Goal: Contribute content: Add original content to the website for others to see

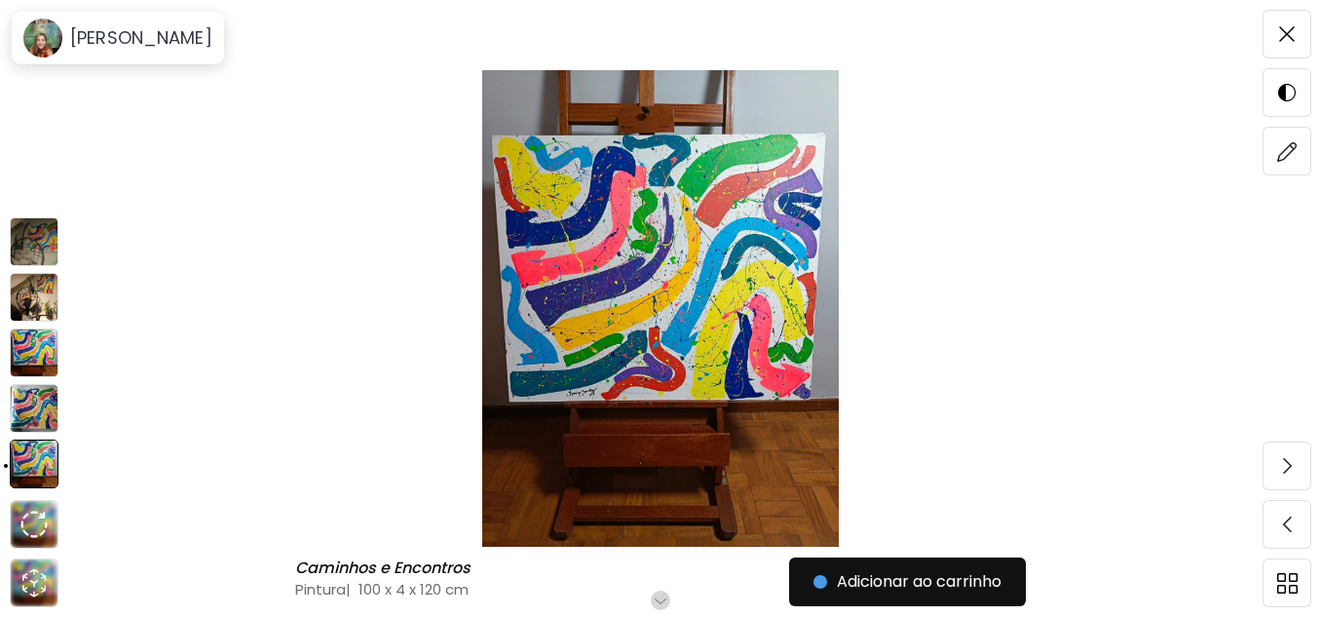
click at [31, 293] on img at bounding box center [34, 297] width 49 height 49
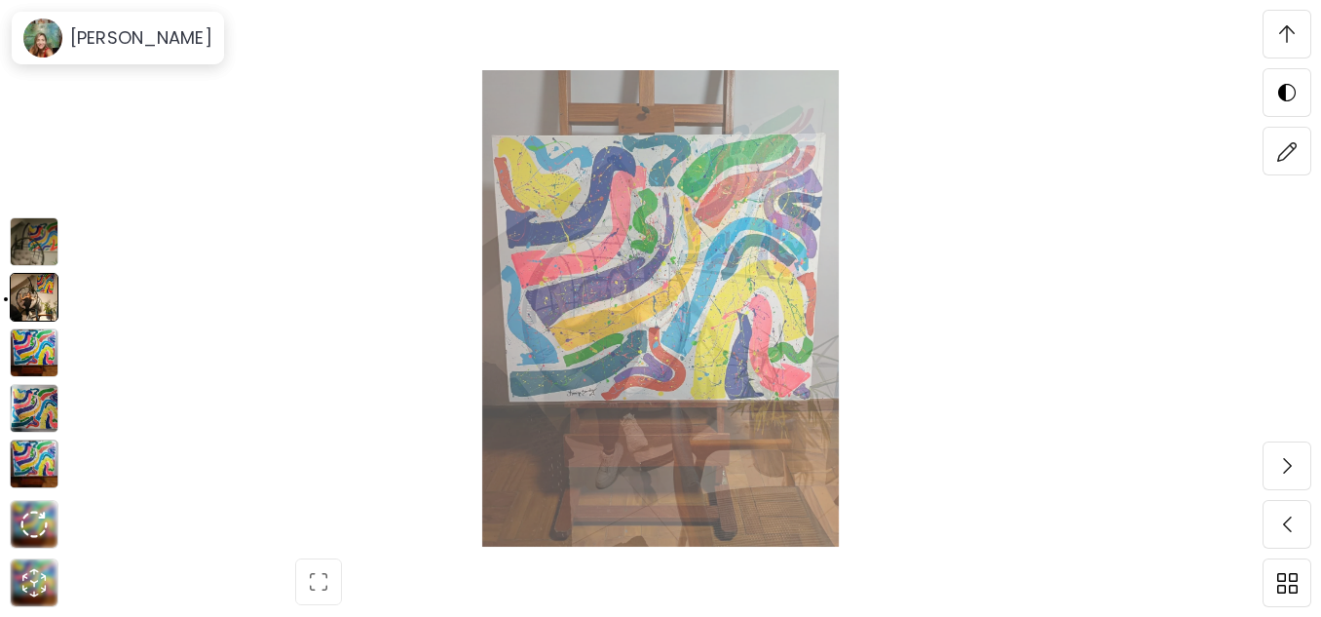
scroll to position [530, 0]
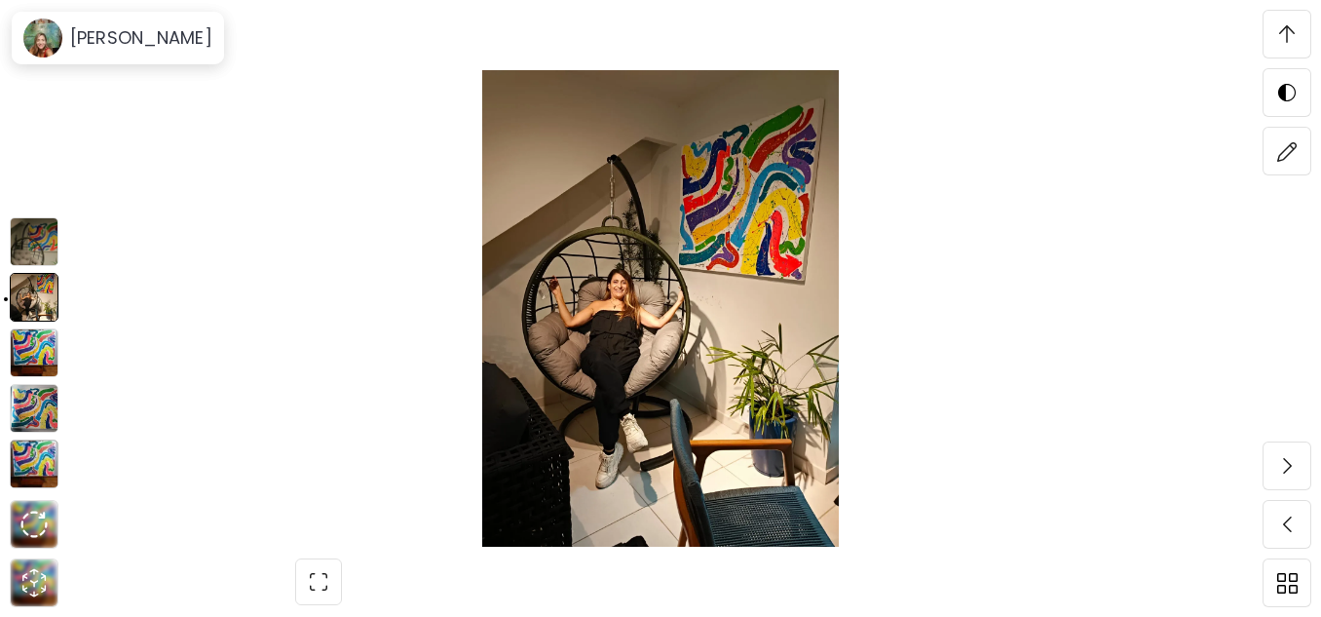
click at [37, 348] on img at bounding box center [34, 352] width 49 height 49
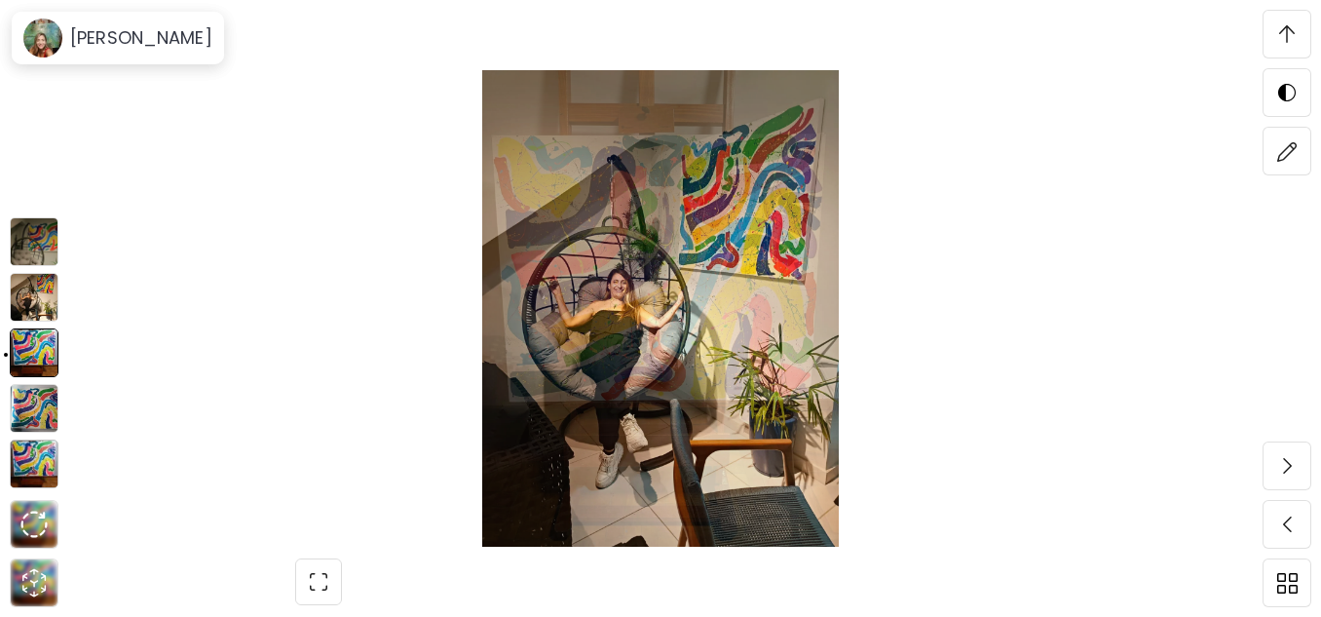
scroll to position [4719, 0]
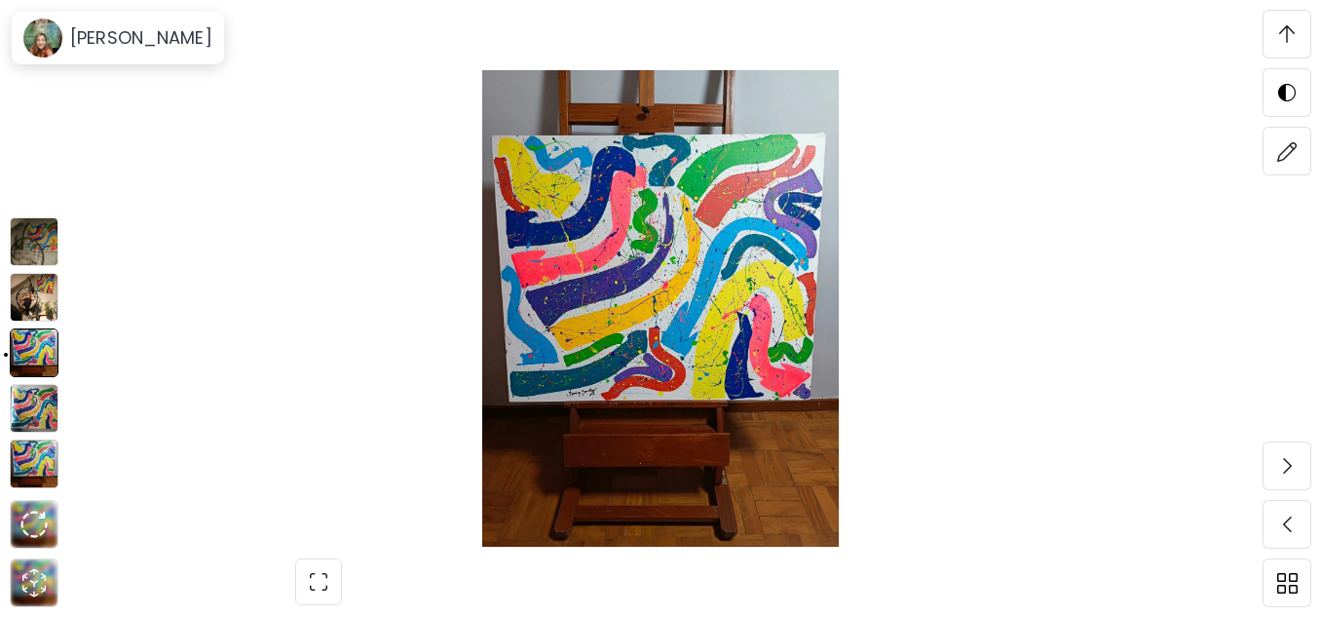
click at [31, 409] on img at bounding box center [34, 408] width 49 height 49
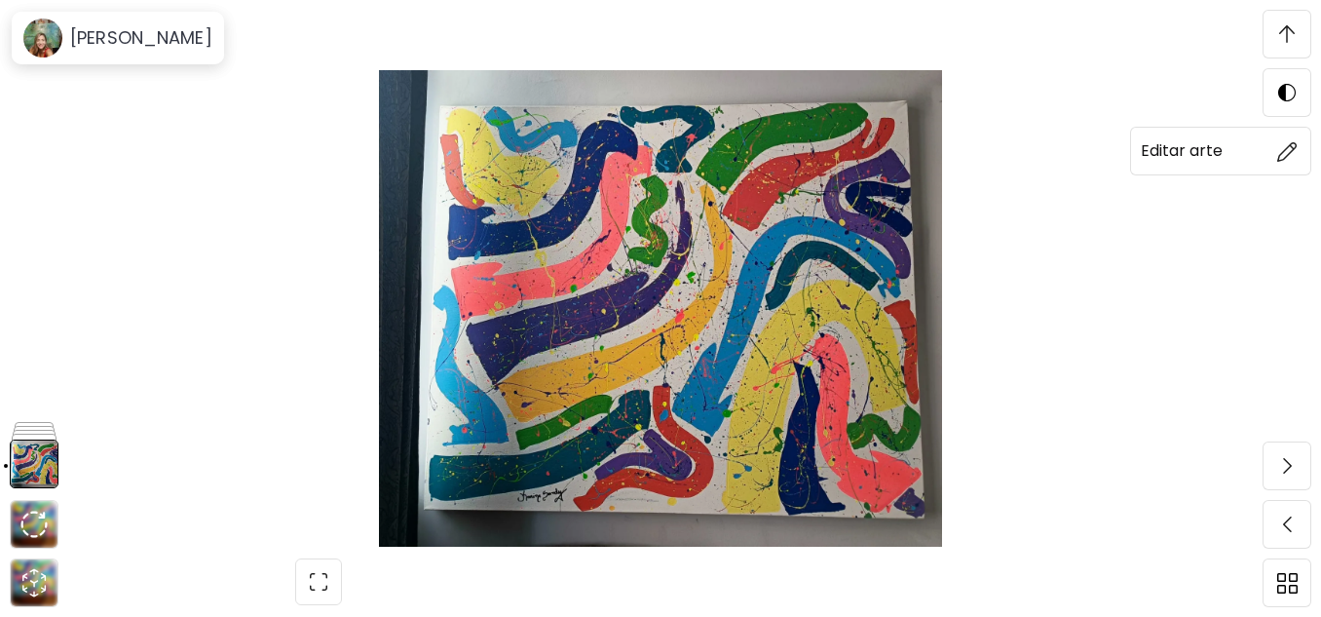
click at [1285, 148] on img at bounding box center [1287, 151] width 20 height 20
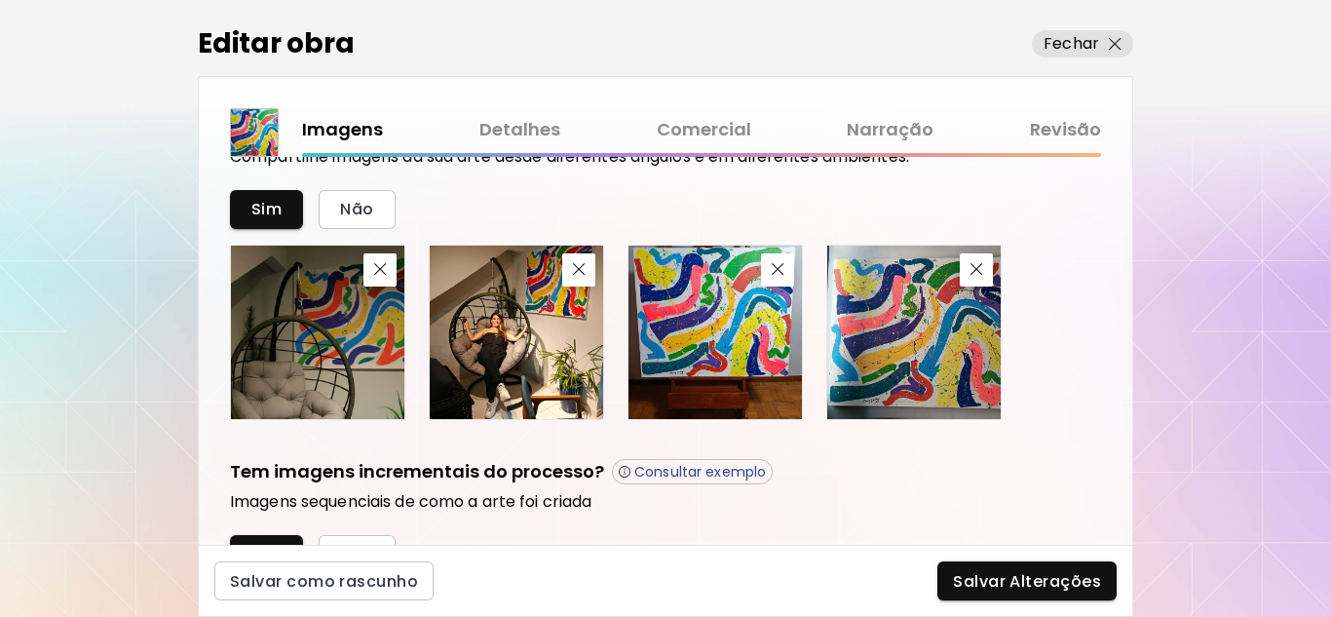
scroll to position [779, 0]
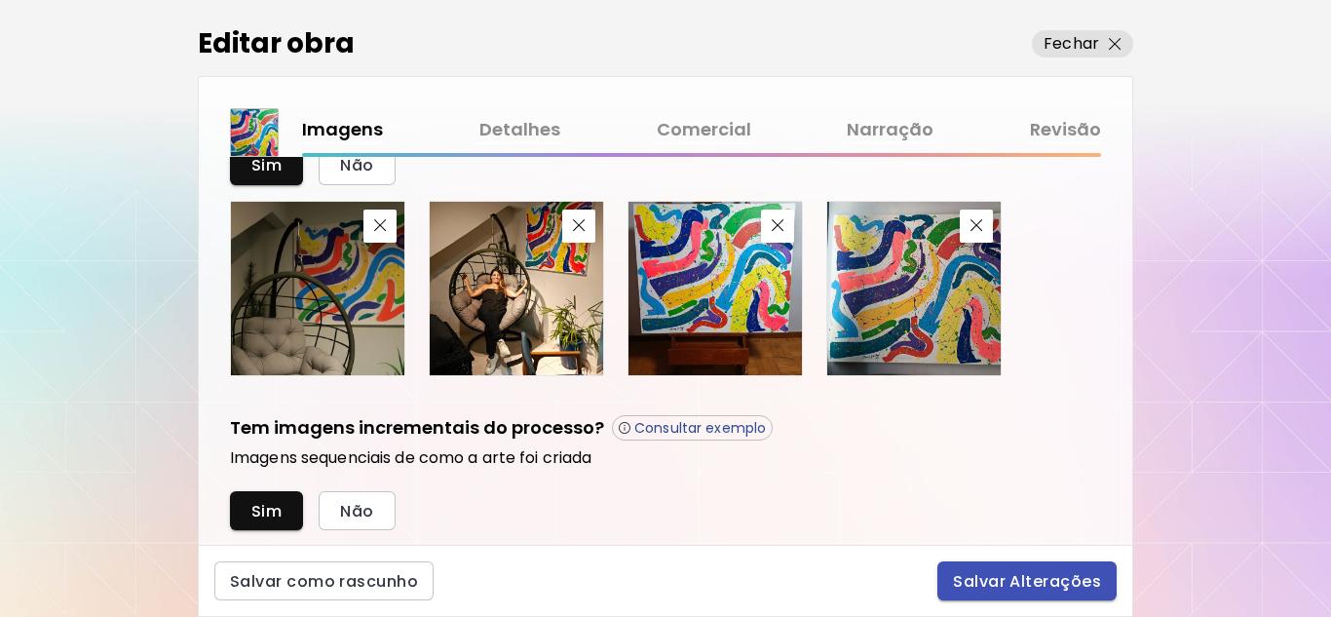
click at [1021, 572] on span "Salvar Alterações" at bounding box center [1027, 581] width 148 height 20
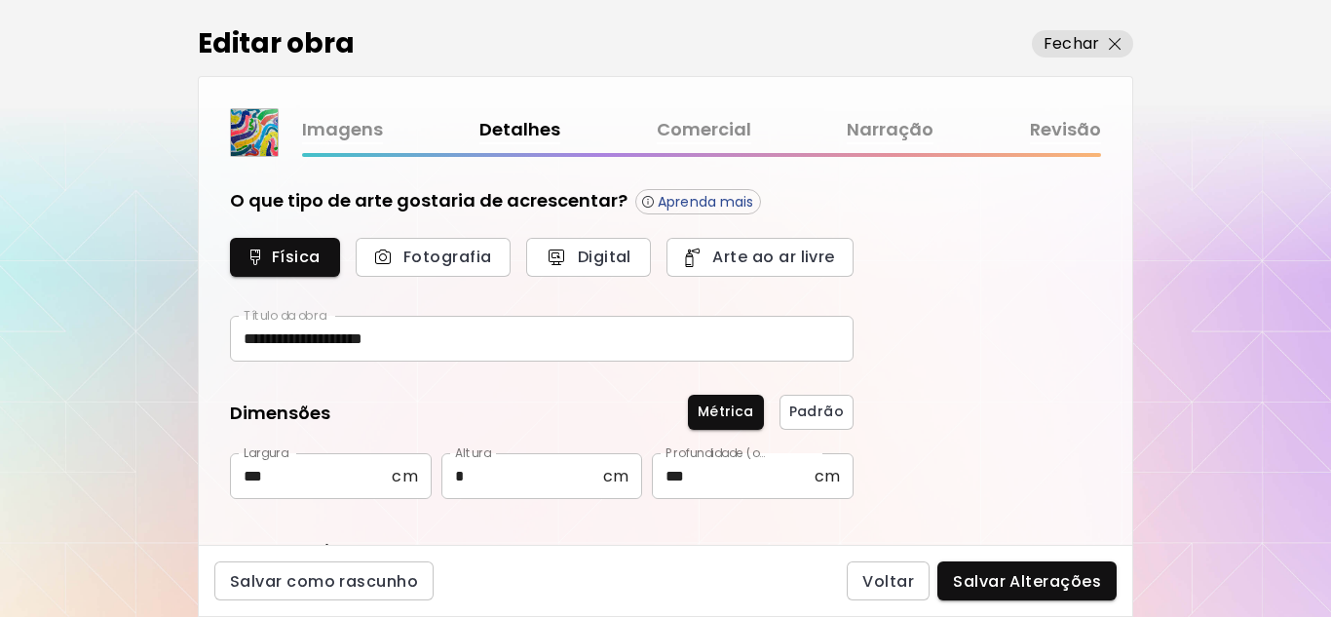
type input "********"
click at [1058, 586] on span "Salvar Alterações" at bounding box center [1027, 581] width 148 height 20
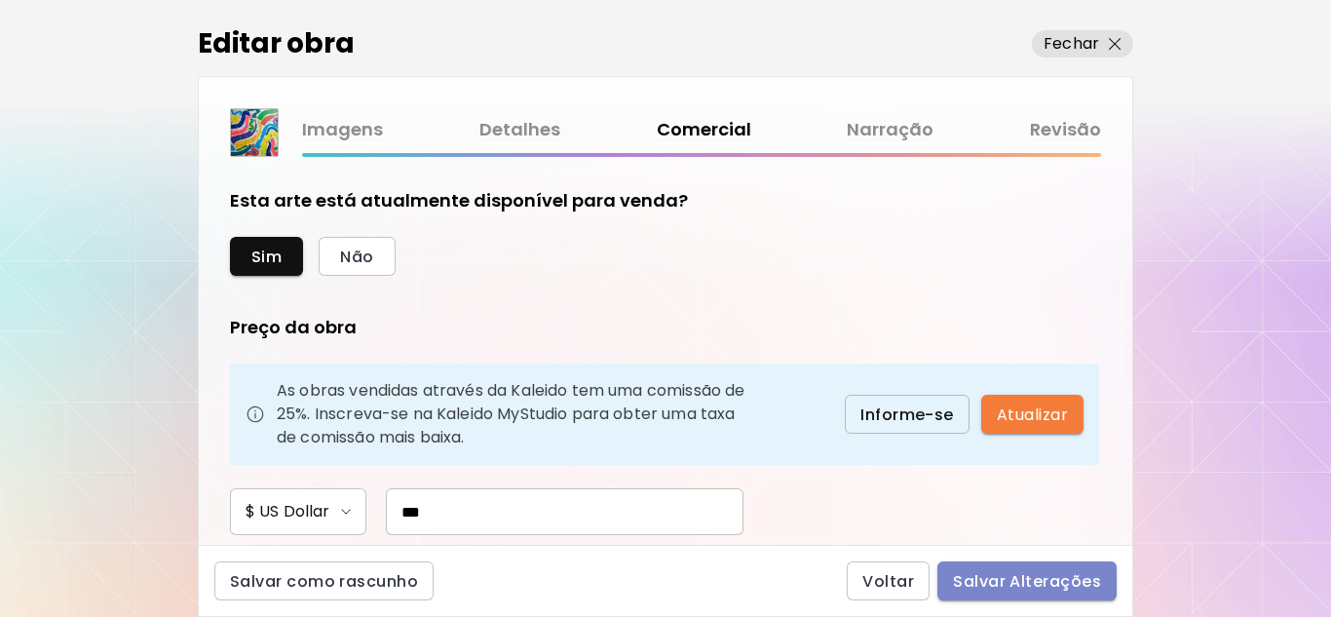
click at [1042, 573] on span "Salvar Alterações" at bounding box center [1027, 581] width 148 height 20
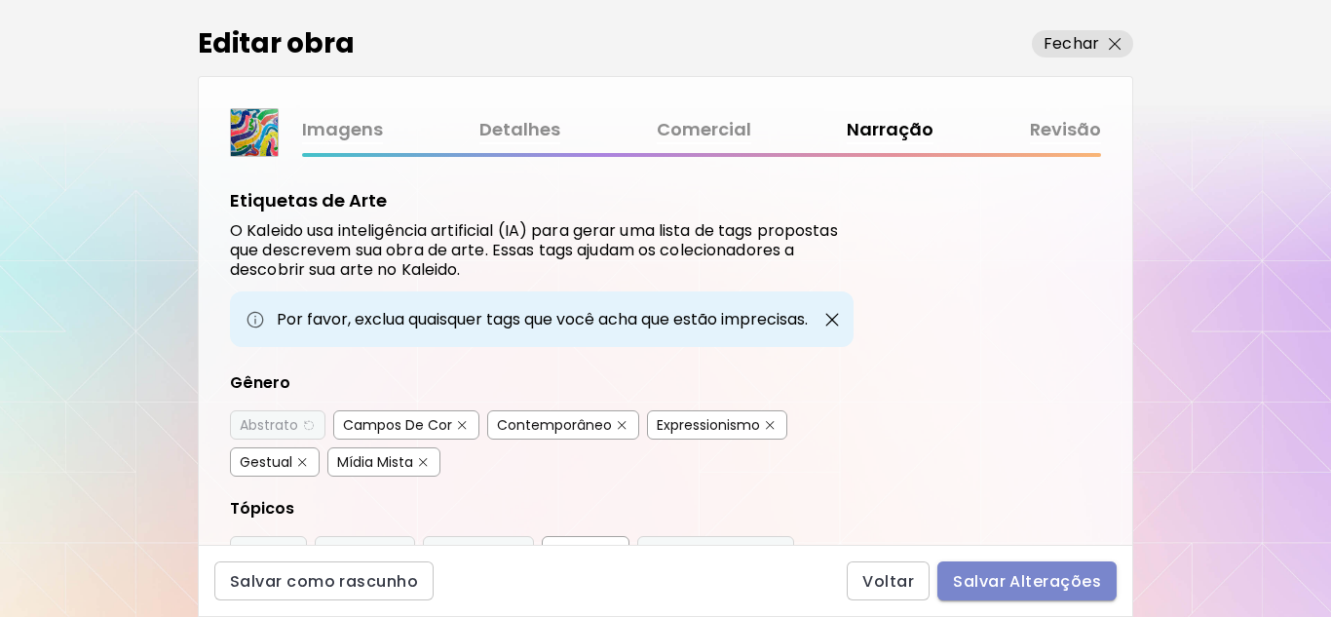
click at [1072, 591] on span "Salvar Alterações" at bounding box center [1027, 581] width 148 height 20
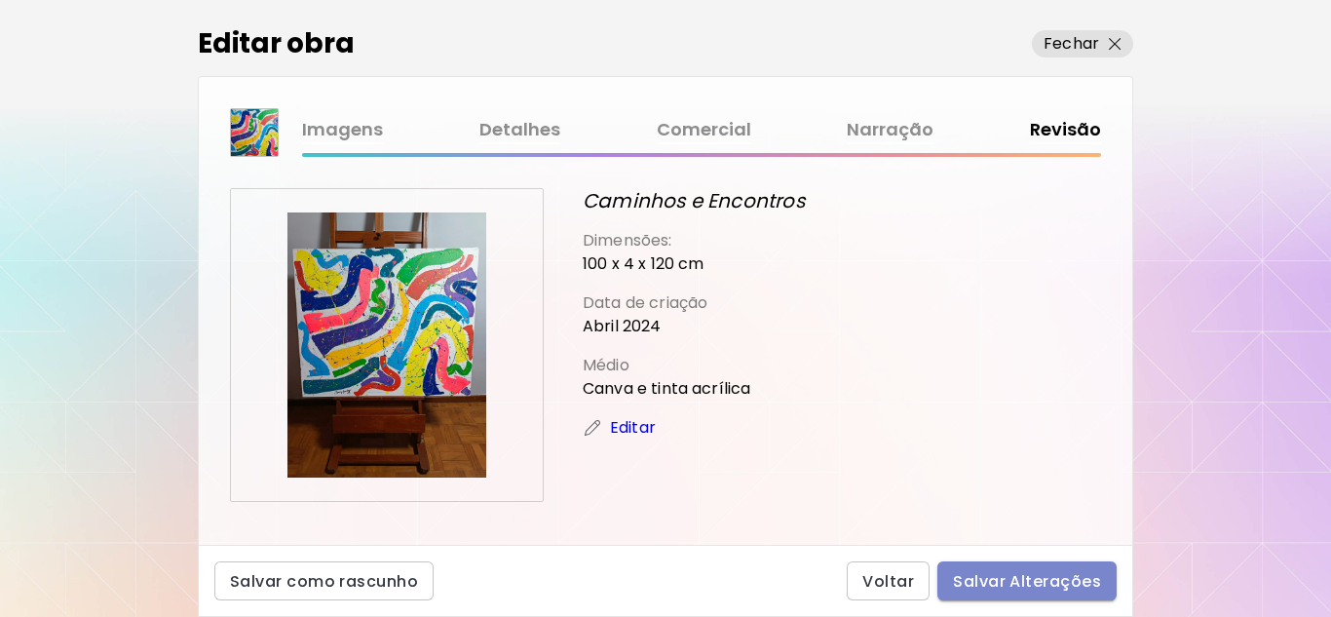
click at [1033, 583] on span "Salvar Alterações" at bounding box center [1027, 581] width 148 height 20
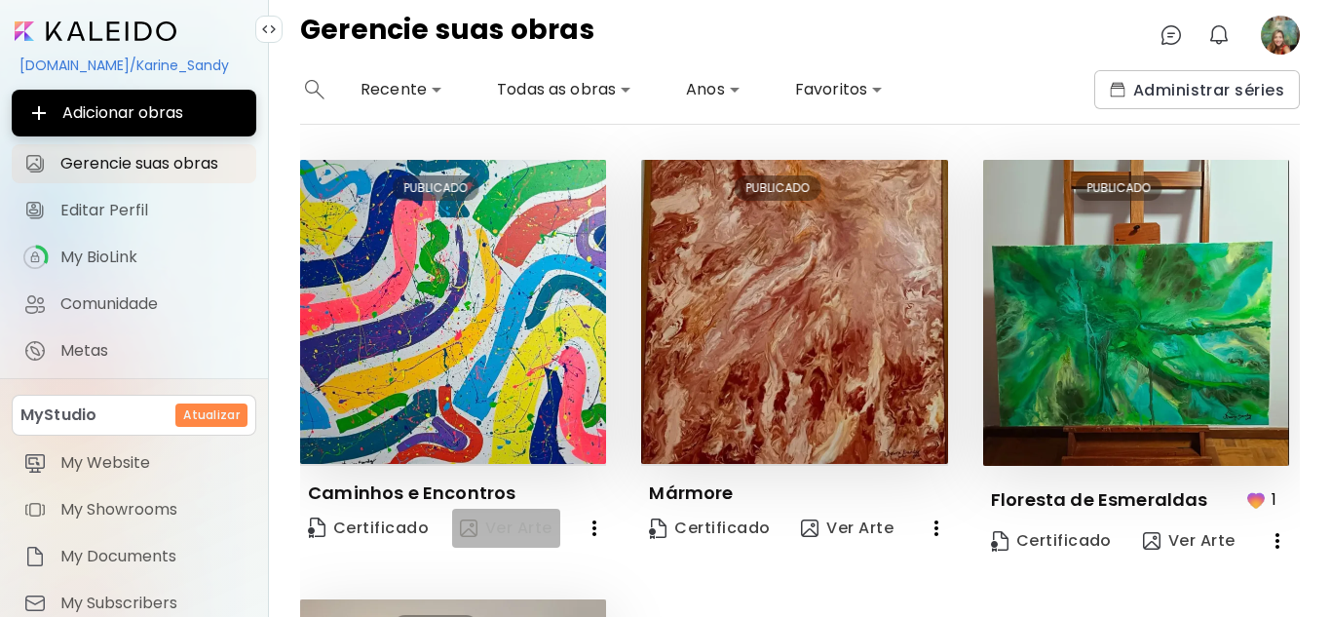
click at [505, 518] on span "Ver Arte" at bounding box center [506, 527] width 93 height 23
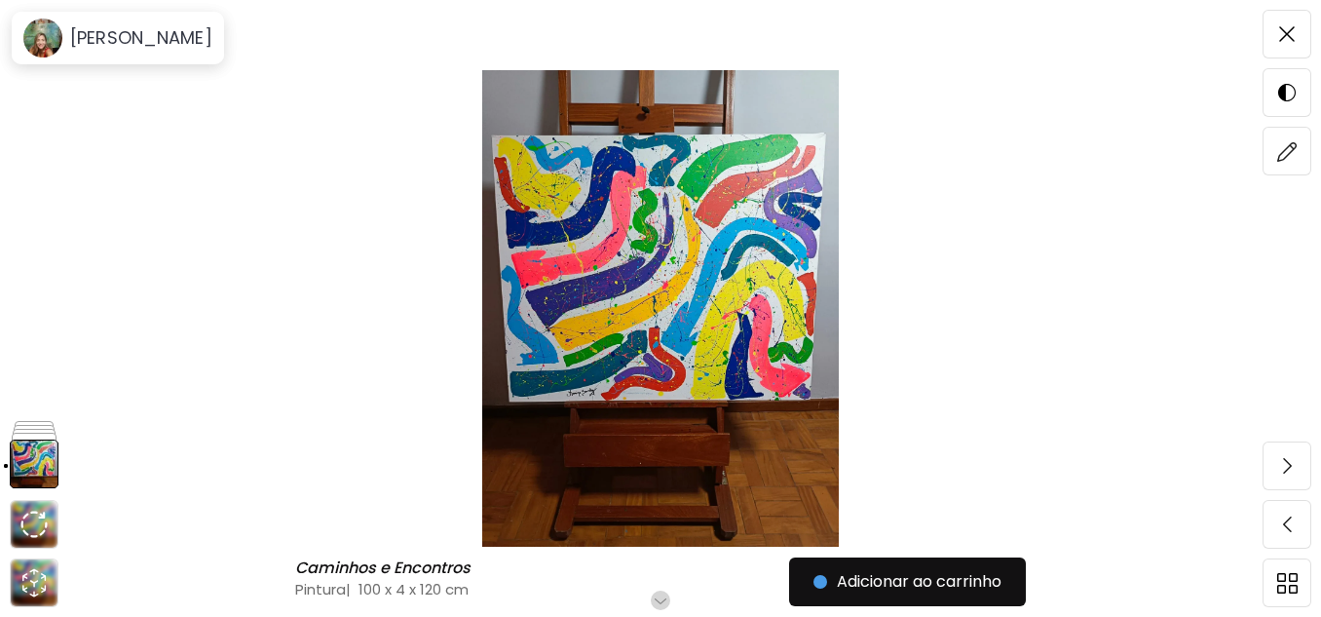
scroll to position [97, 0]
click at [39, 521] on img at bounding box center [33, 524] width 27 height 27
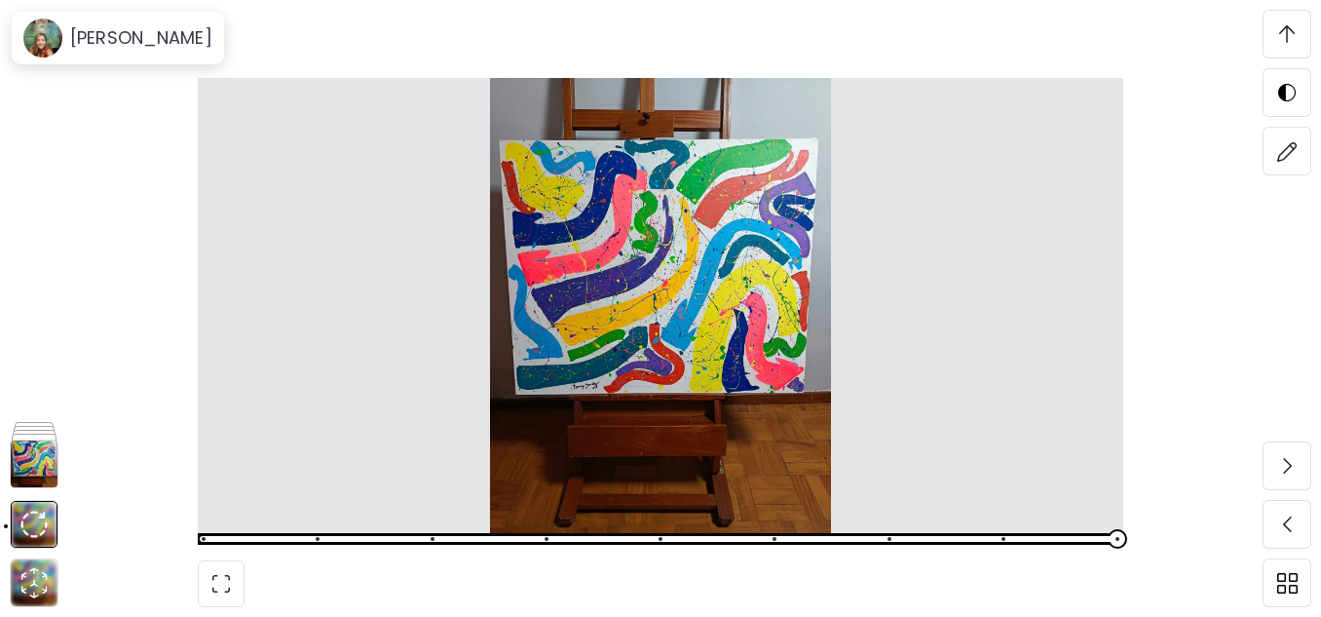
scroll to position [6762, 0]
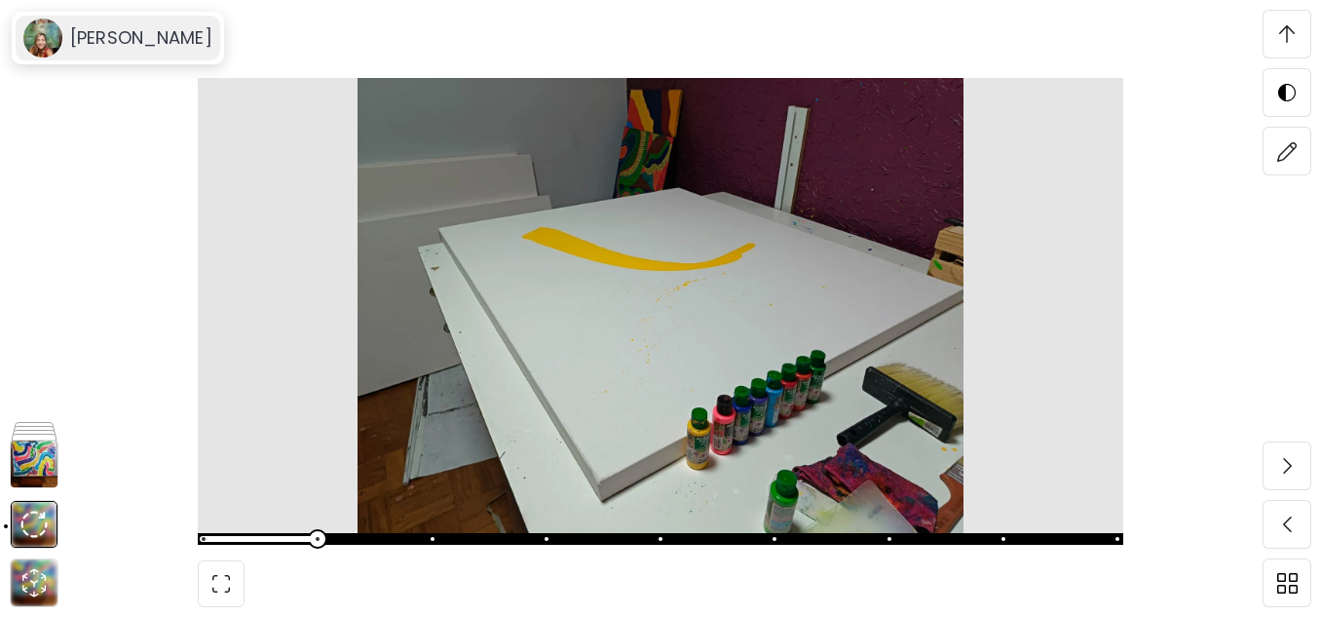
click at [96, 35] on h6 "[PERSON_NAME]" at bounding box center [141, 37] width 142 height 23
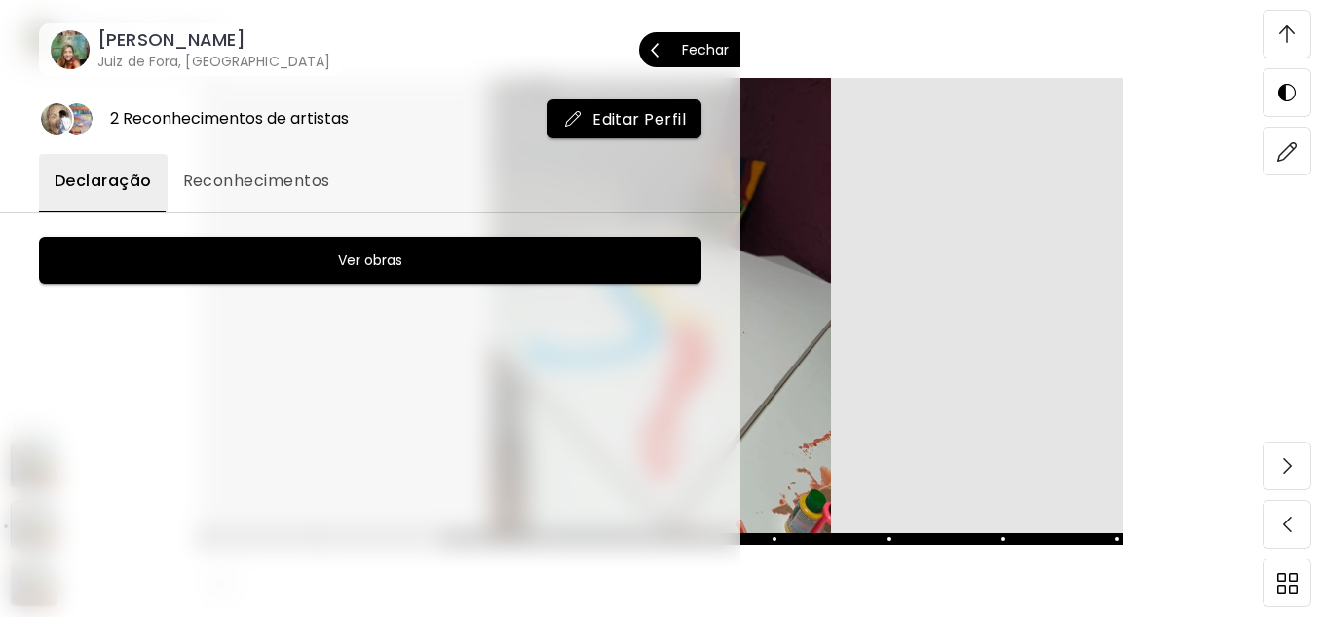
scroll to position [8805, 0]
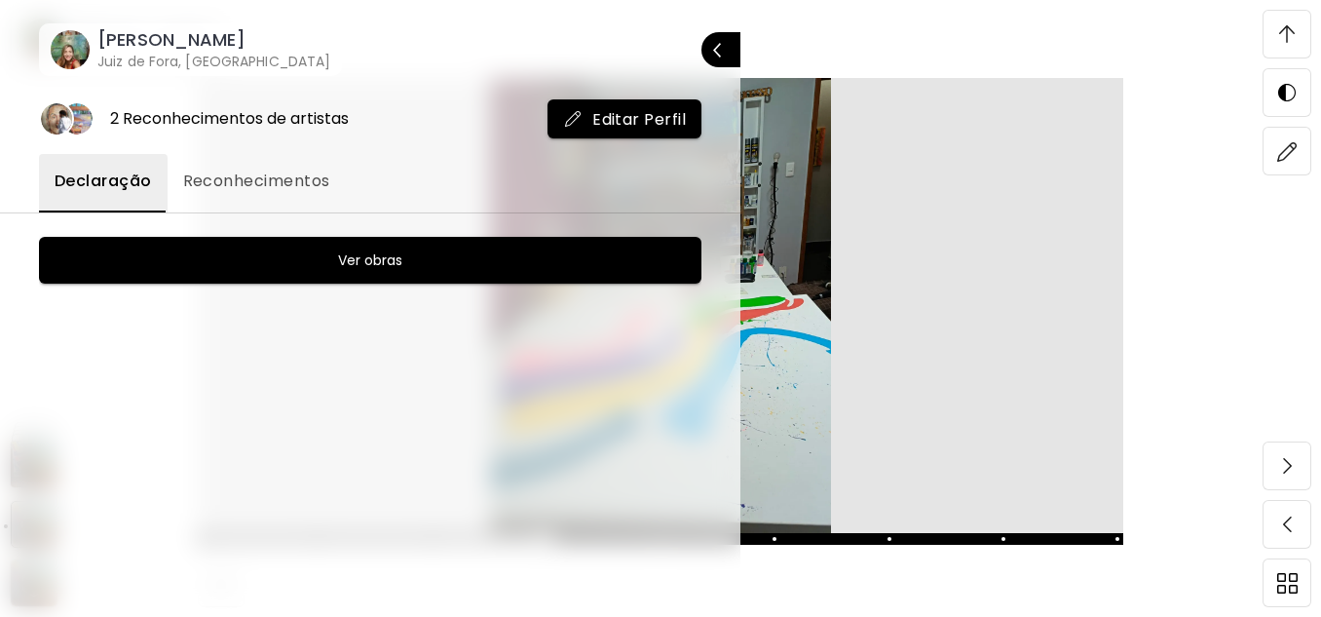
click at [373, 251] on h6 "Ver obras" at bounding box center [370, 259] width 64 height 23
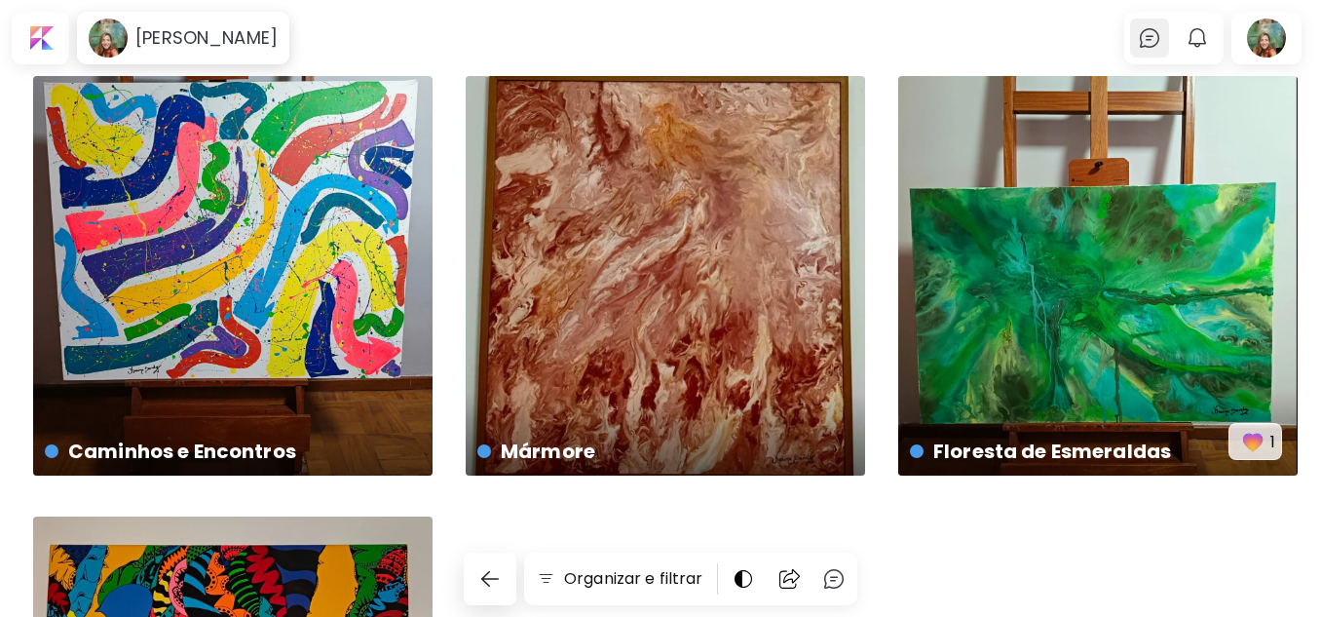
click at [1155, 35] on img at bounding box center [1149, 37] width 23 height 23
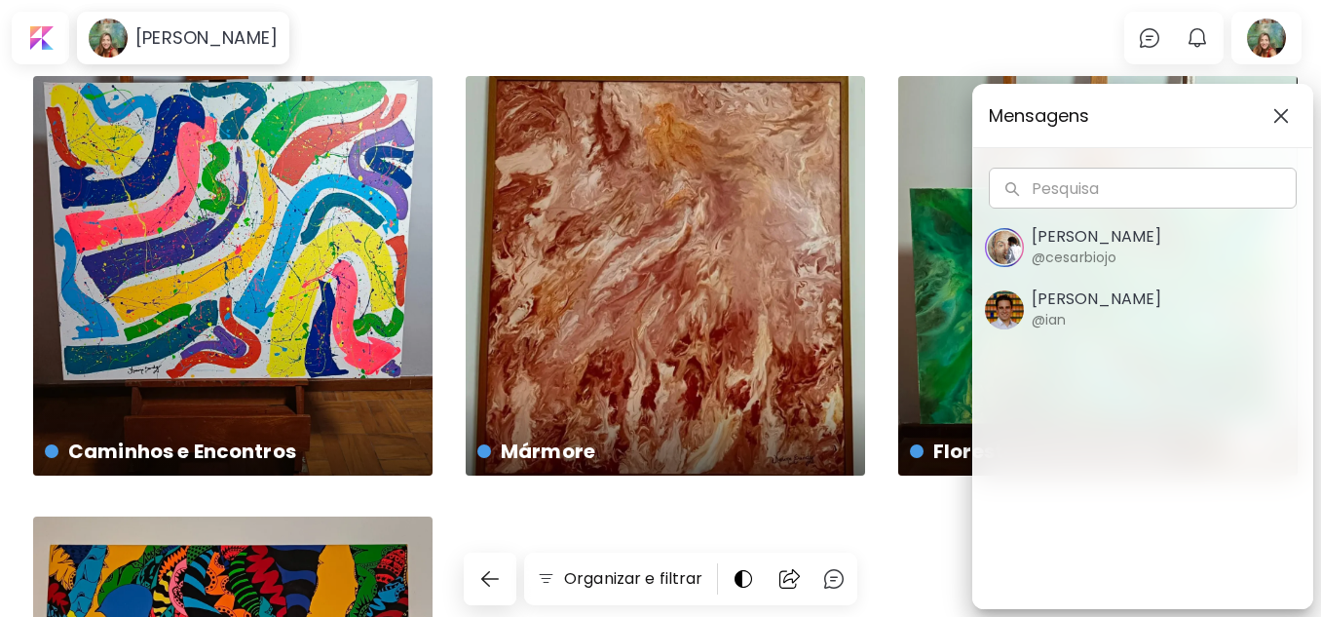
click at [1211, 35] on div "Mensagens Pesquisa Pesquisa Cesar Biojo @cesarbiojo Ian Panchevre @ian" at bounding box center [660, 308] width 1321 height 617
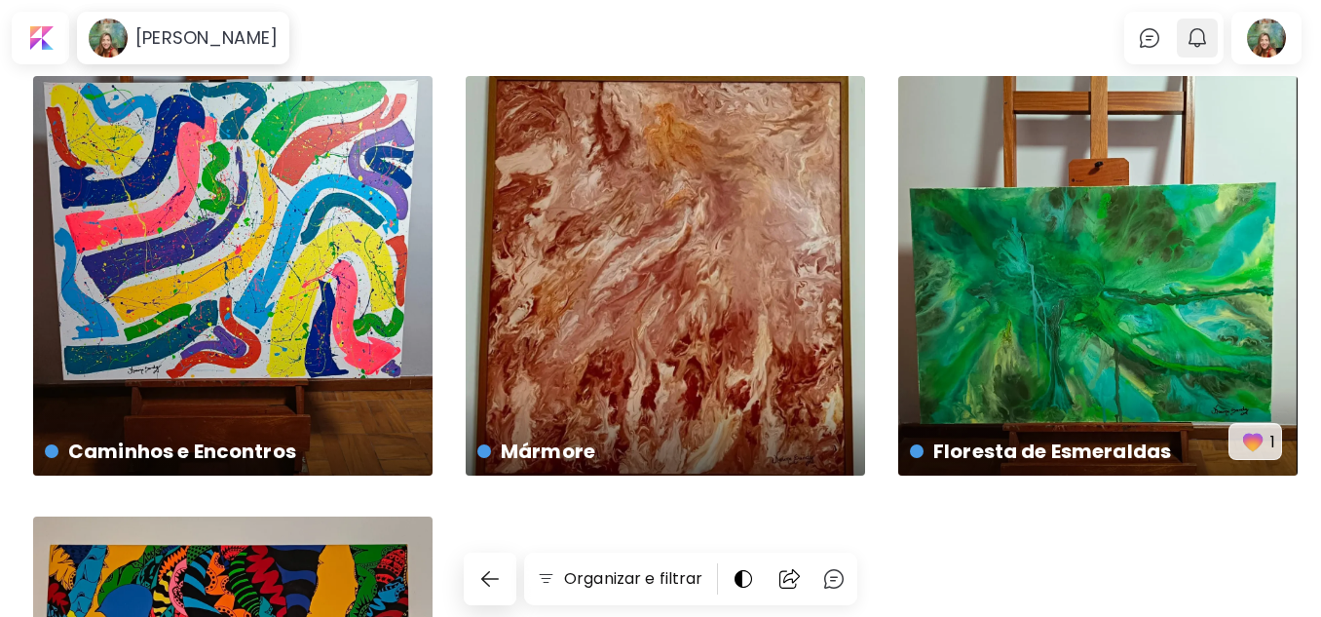
click at [1202, 37] on img "button" at bounding box center [1197, 37] width 23 height 23
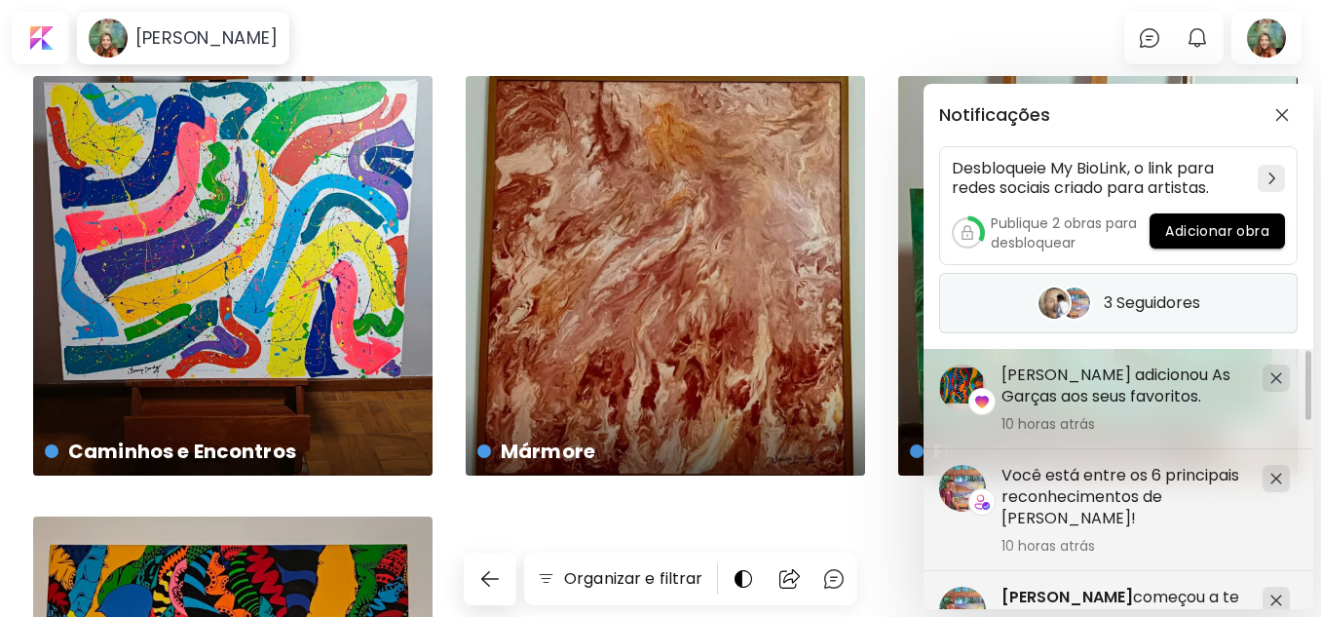
click at [1145, 297] on h5 "3 Seguidores" at bounding box center [1152, 302] width 96 height 19
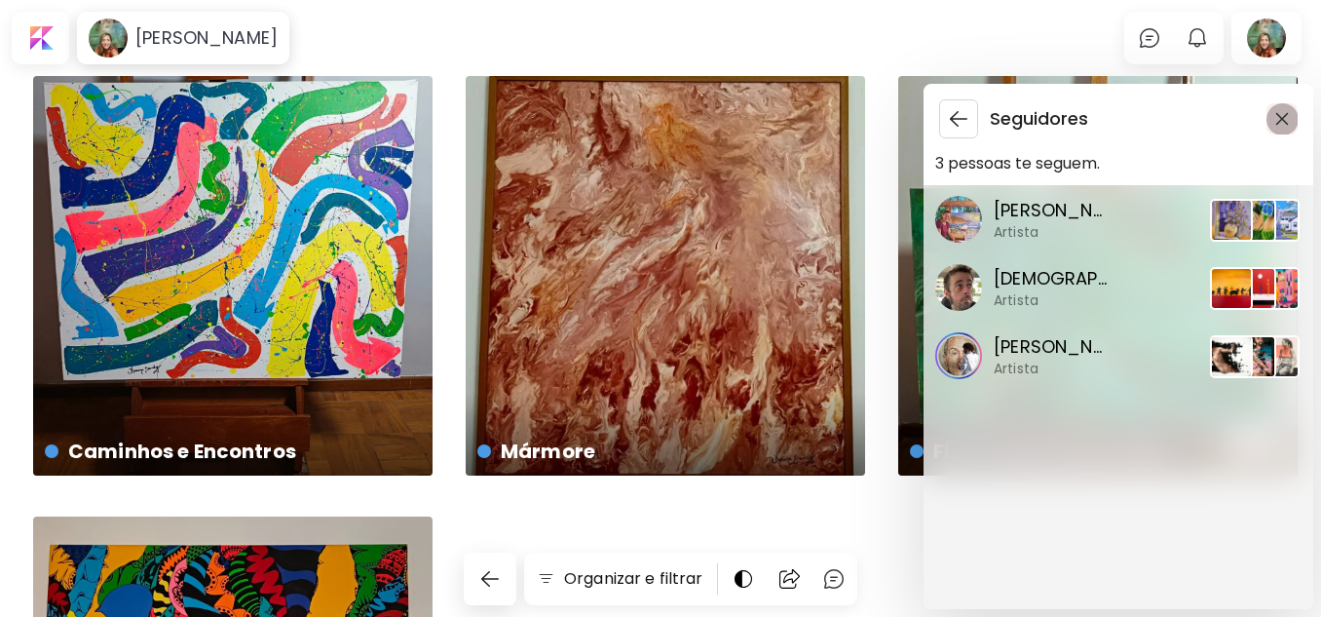
click at [1283, 117] on img "button" at bounding box center [1282, 119] width 14 height 14
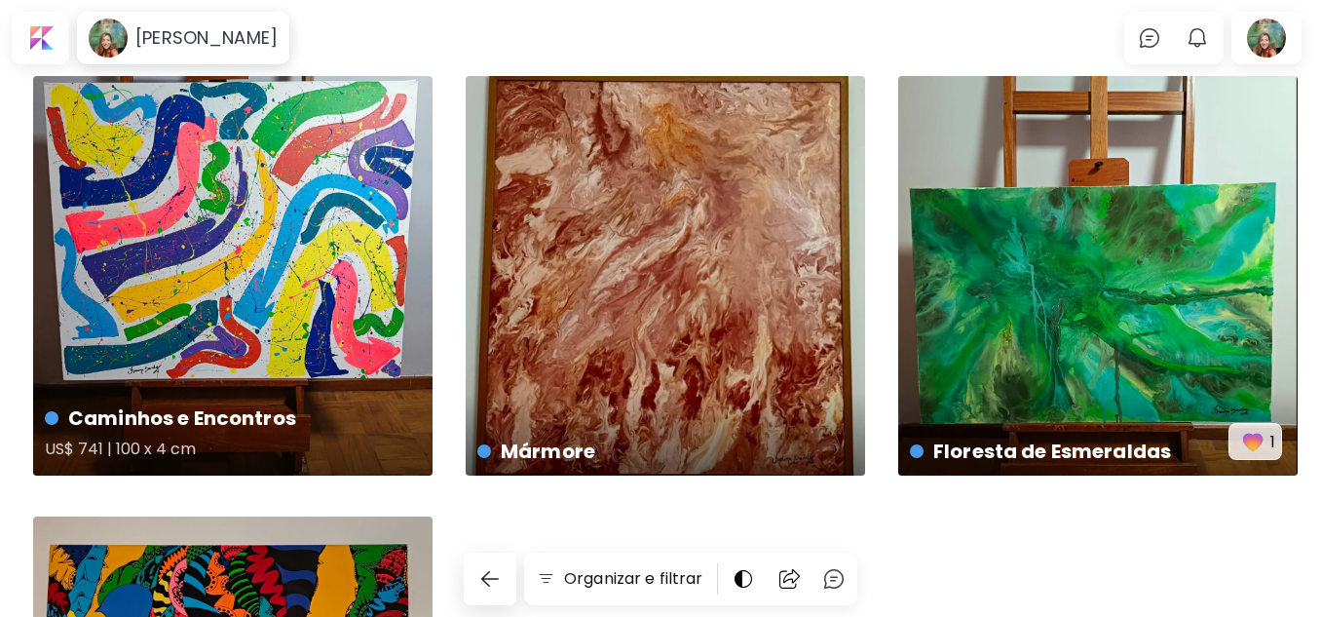
click at [85, 441] on h5 "US$ 741 | 100 x 4 cm" at bounding box center [231, 452] width 372 height 39
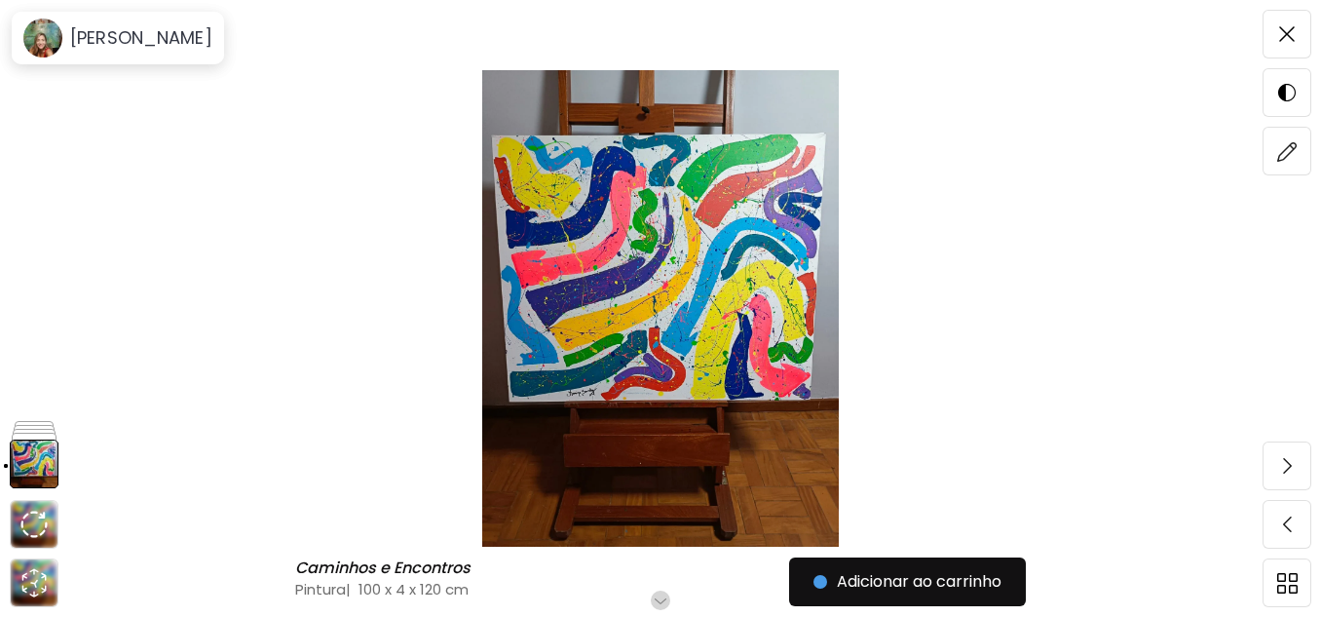
scroll to position [195, 0]
click at [103, 38] on h6 "[PERSON_NAME]" at bounding box center [141, 37] width 142 height 23
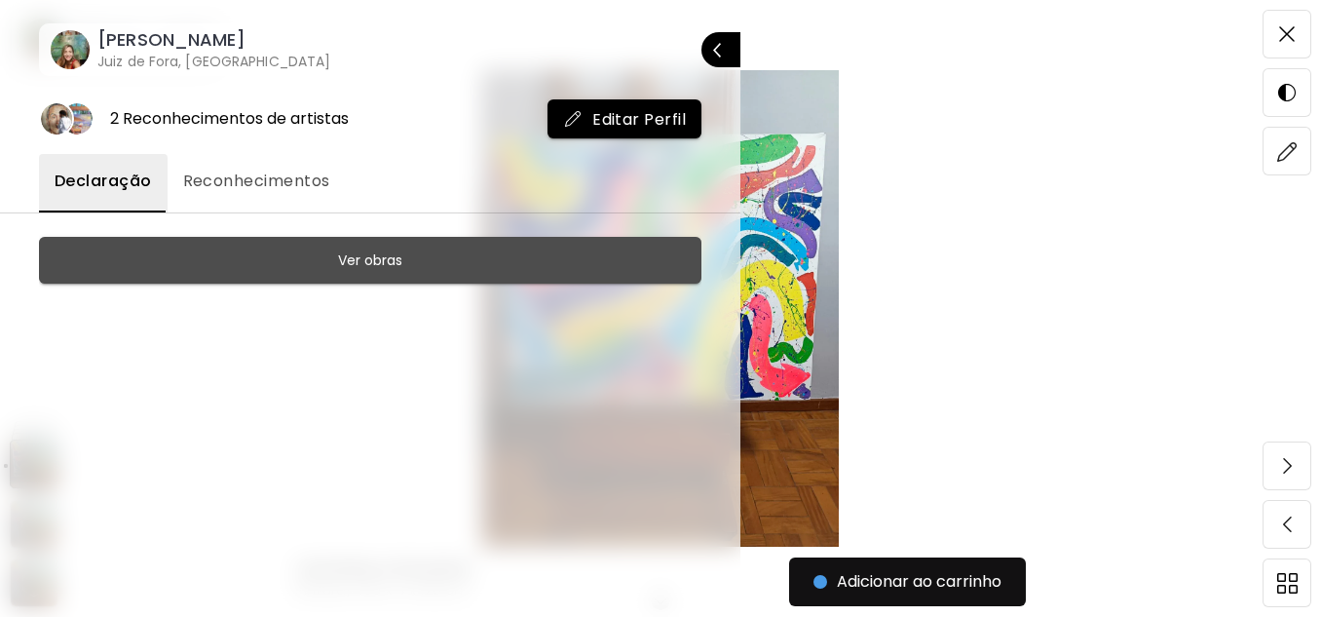
click at [359, 269] on h6 "Ver obras" at bounding box center [370, 259] width 64 height 23
